Goal: Information Seeking & Learning: Learn about a topic

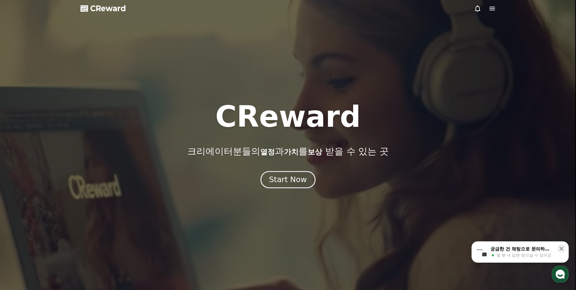
click at [293, 173] on button "Start Now" at bounding box center [288, 179] width 55 height 17
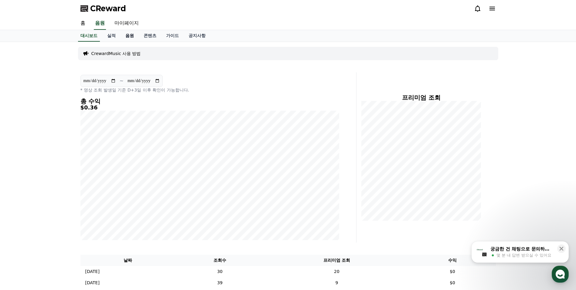
click at [129, 41] on link "음원" at bounding box center [130, 36] width 18 height 12
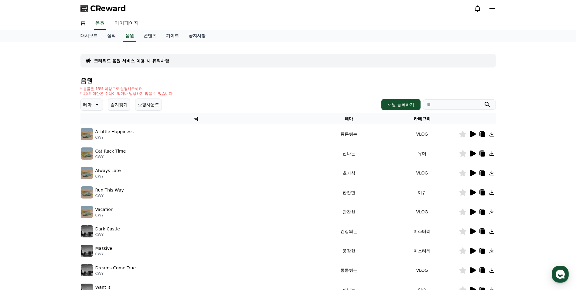
click at [126, 102] on button "즐겨찾기" at bounding box center [119, 104] width 22 height 12
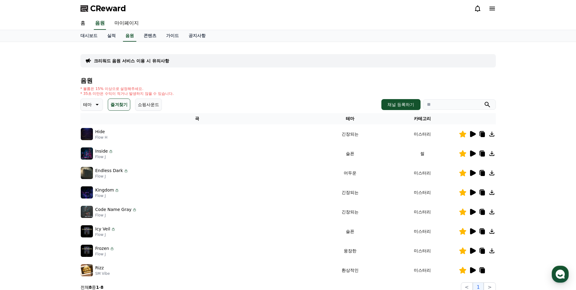
click at [101, 102] on button "테마" at bounding box center [92, 104] width 22 height 12
click at [97, 120] on div "전체 환상적인 호기심 어두운 밝은 통통튀는 신나는 반전 웅장한 드라마틱 즐거움 분위기있는 EDM 그루브 슬픈 잔잔한 귀여운 감동적인 긴장되는 …" at bounding box center [94, 271] width 26 height 314
click at [88, 122] on button "전체" at bounding box center [87, 120] width 13 height 13
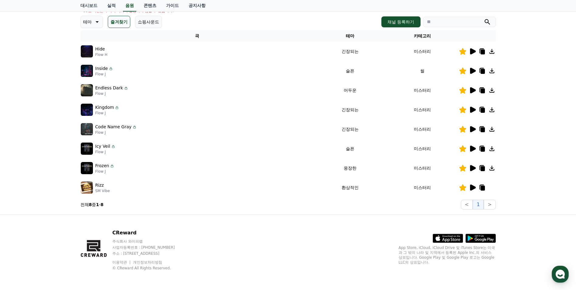
scroll to position [22, 0]
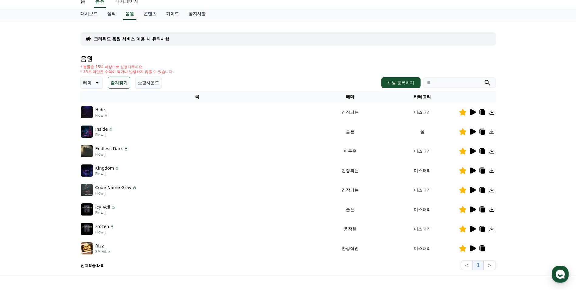
click at [115, 83] on button "즐겨찾기" at bounding box center [119, 83] width 22 height 12
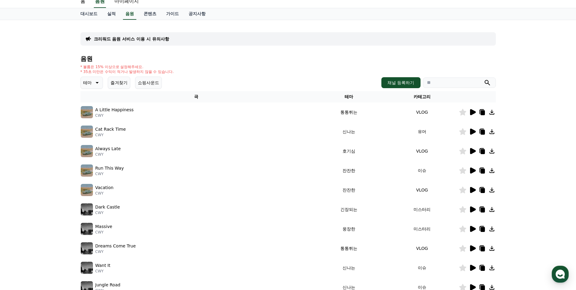
click at [95, 84] on icon at bounding box center [96, 82] width 7 height 7
click at [95, 98] on div "전체 환상적인 호기심 어두운 밝은 통통튀는 신나는 반전 웅장한 드라마틱 즐거움 분위기있는 EDM 그루브 슬픈 잔잔한 귀여운 감동적인 긴장되는 …" at bounding box center [94, 249] width 26 height 314
click at [84, 99] on button "전체" at bounding box center [87, 98] width 13 height 13
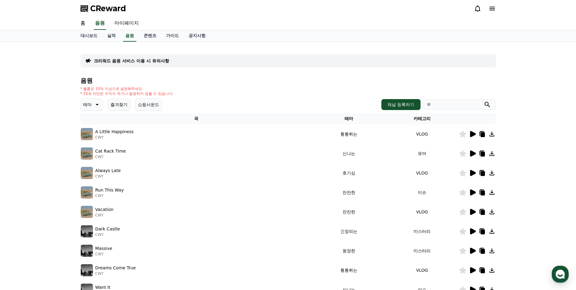
click at [121, 102] on button "즐겨찾기" at bounding box center [119, 104] width 22 height 12
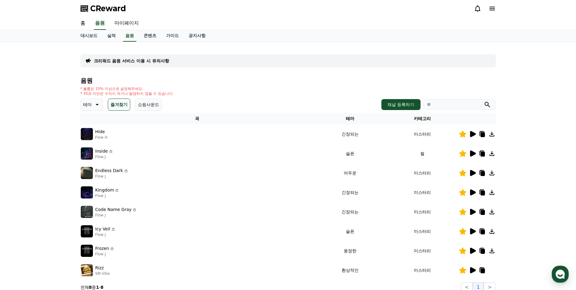
click at [91, 104] on p "테마" at bounding box center [87, 104] width 9 height 9
click at [98, 118] on div "전체 환상적인 호기심 어두운 밝은 통통튀는 신나는 반전 웅장한 드라마틱 즐거움 분위기있는 EDM 그루브 슬픈 잔잔한 귀여운 감동적인 긴장되는 …" at bounding box center [94, 271] width 26 height 314
click at [124, 105] on button "즐겨찾기" at bounding box center [119, 104] width 22 height 12
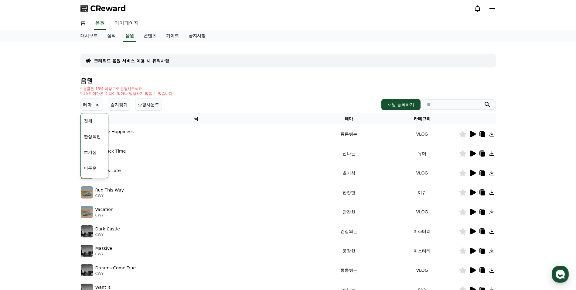
click at [96, 121] on div "전체 환상적인 호기심 어두운 밝은 통통튀는 신나는 반전 웅장한 드라마틱 즐거움 분위기있는 EDM 그루브 슬픈 잔잔한 귀여운 감동적인 긴장되는 …" at bounding box center [94, 271] width 26 height 314
click at [81, 121] on button "전체" at bounding box center [87, 120] width 13 height 13
click at [451, 104] on input "search" at bounding box center [459, 104] width 73 height 10
type input "*"
click at [484, 101] on button "submit" at bounding box center [487, 104] width 7 height 7
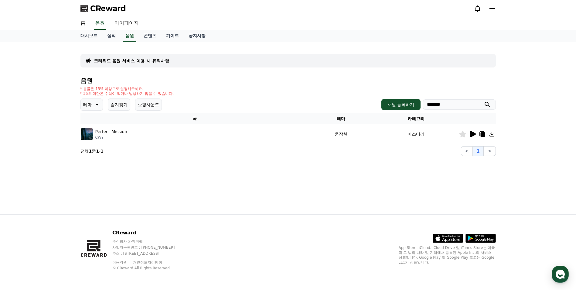
click at [473, 133] on icon at bounding box center [473, 134] width 6 height 6
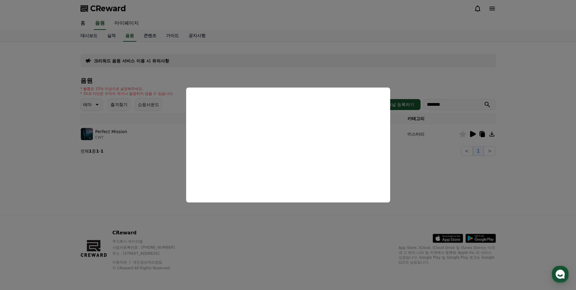
click at [257, 219] on button "close modal" at bounding box center [288, 145] width 576 height 290
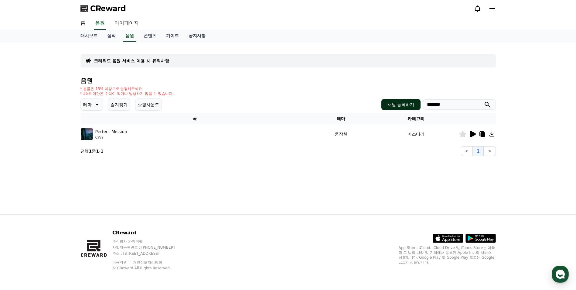
drag, startPoint x: 451, startPoint y: 105, endPoint x: 403, endPoint y: 105, distance: 47.7
click at [404, 105] on div "채널 등록하기 *******" at bounding box center [439, 104] width 114 height 11
type input "***"
click at [484, 101] on button "submit" at bounding box center [487, 104] width 7 height 7
click at [472, 135] on icon at bounding box center [473, 134] width 6 height 6
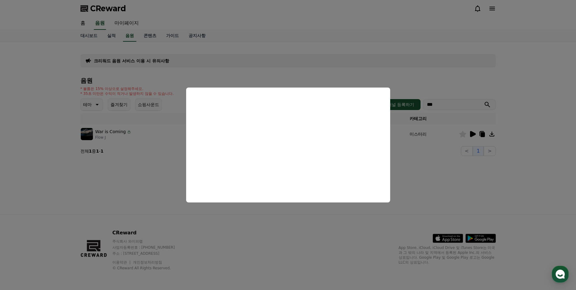
click at [422, 187] on button "close modal" at bounding box center [288, 145] width 576 height 290
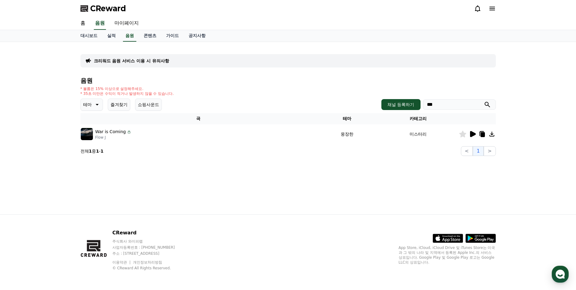
click at [491, 135] on icon at bounding box center [492, 133] width 7 height 7
